Goal: Task Accomplishment & Management: Manage account settings

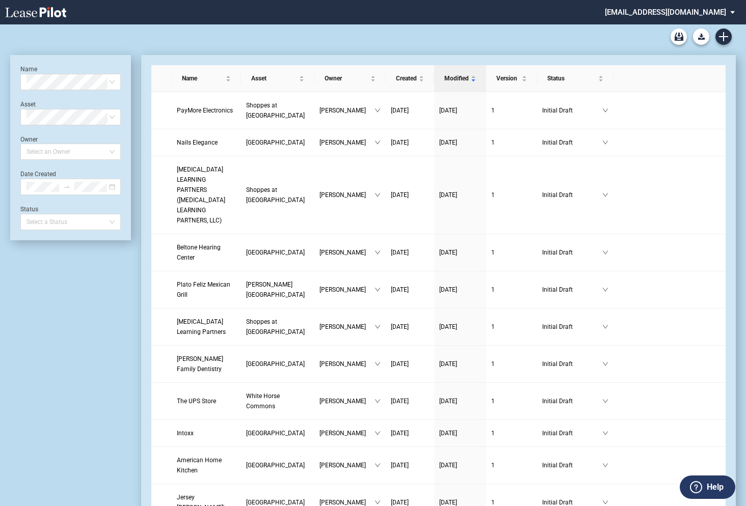
click at [655, 12] on md-select "[EMAIL_ADDRESS][DOMAIN_NAME] Change Password 2-Factor Authentication Admin Area…" at bounding box center [674, 11] width 140 height 23
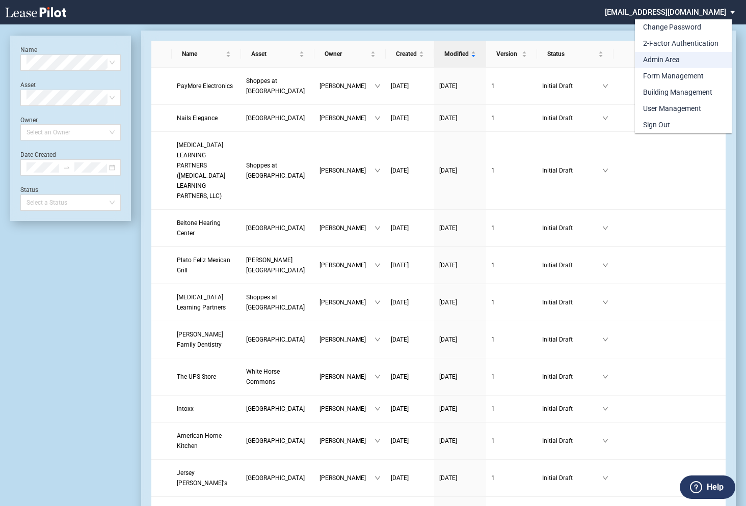
click at [652, 58] on div "Admin Area" at bounding box center [661, 60] width 37 height 10
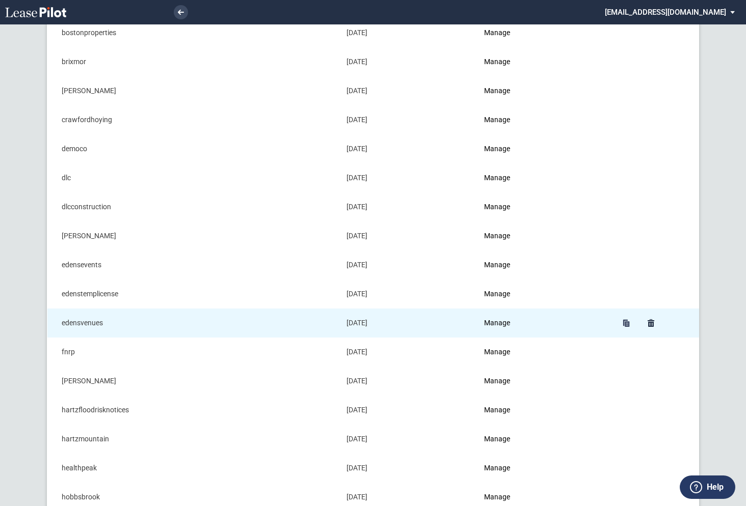
scroll to position [229, 0]
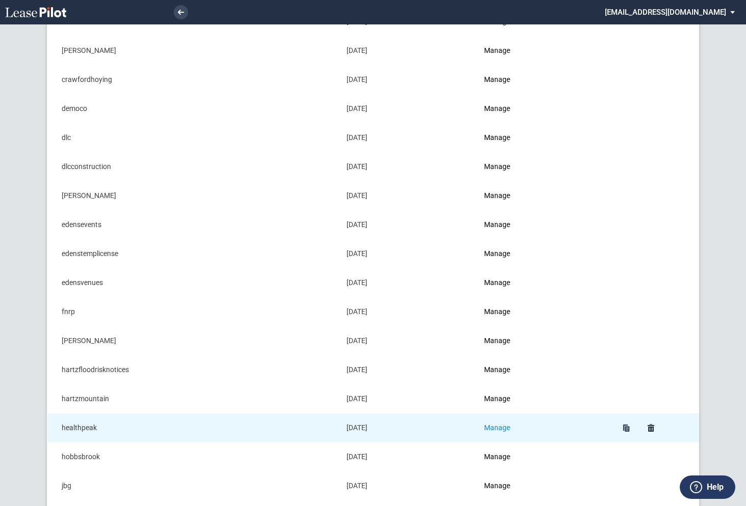
click at [500, 425] on link "Manage" at bounding box center [497, 428] width 26 height 8
